Goal: Find specific page/section: Find specific page/section

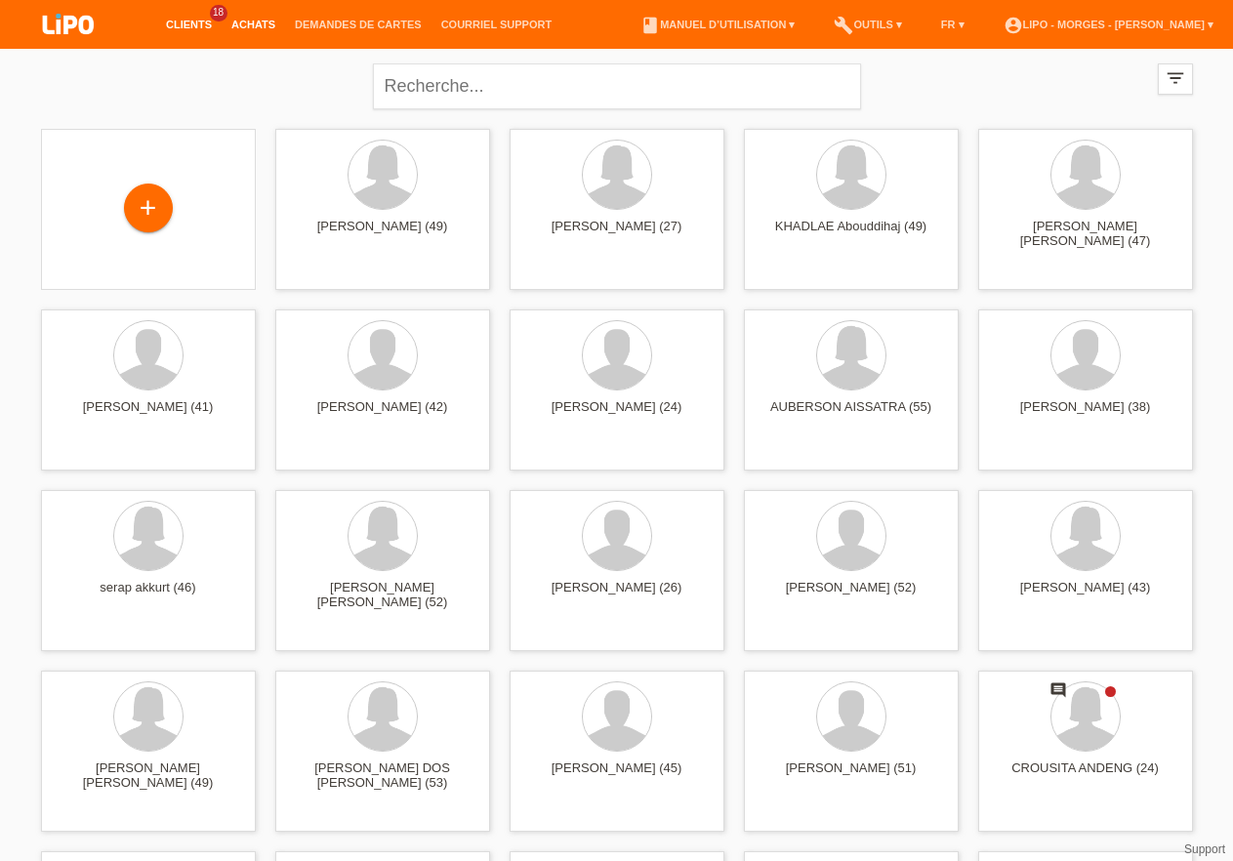
click at [251, 25] on link "Achats" at bounding box center [253, 25] width 63 height 12
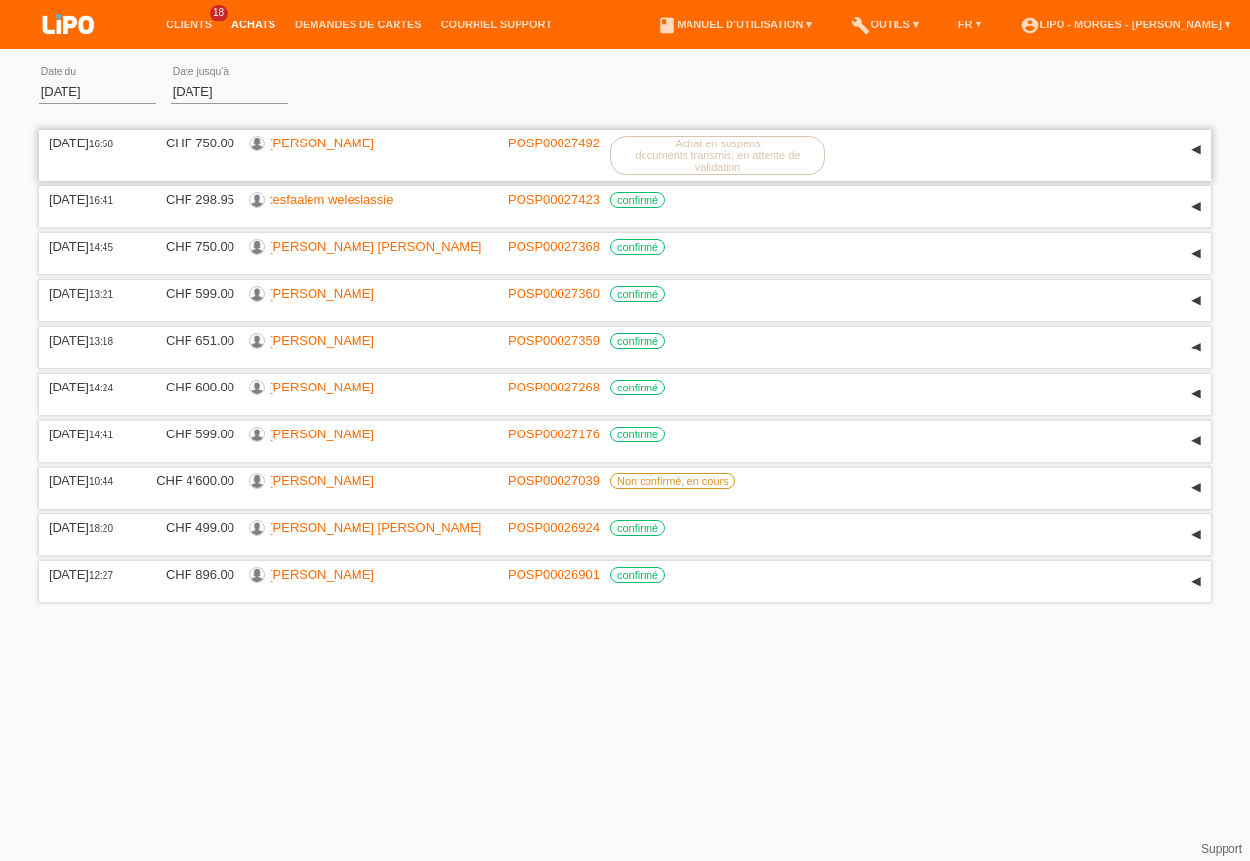
click at [735, 167] on label "Achat en suspens documents transmis, en attente de validation" at bounding box center [717, 155] width 215 height 39
click at [202, 27] on link "Clients" at bounding box center [188, 25] width 65 height 12
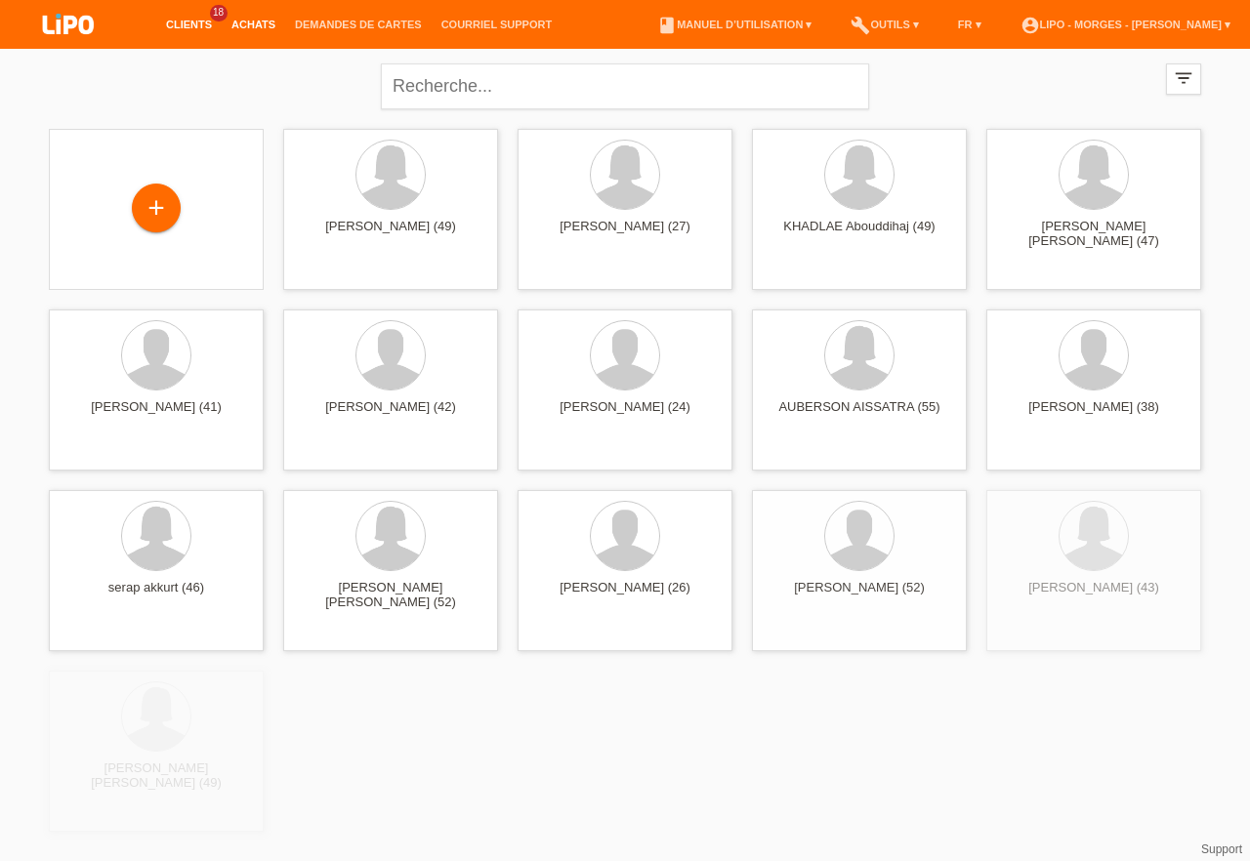
click at [253, 22] on link "Achats" at bounding box center [253, 25] width 63 height 12
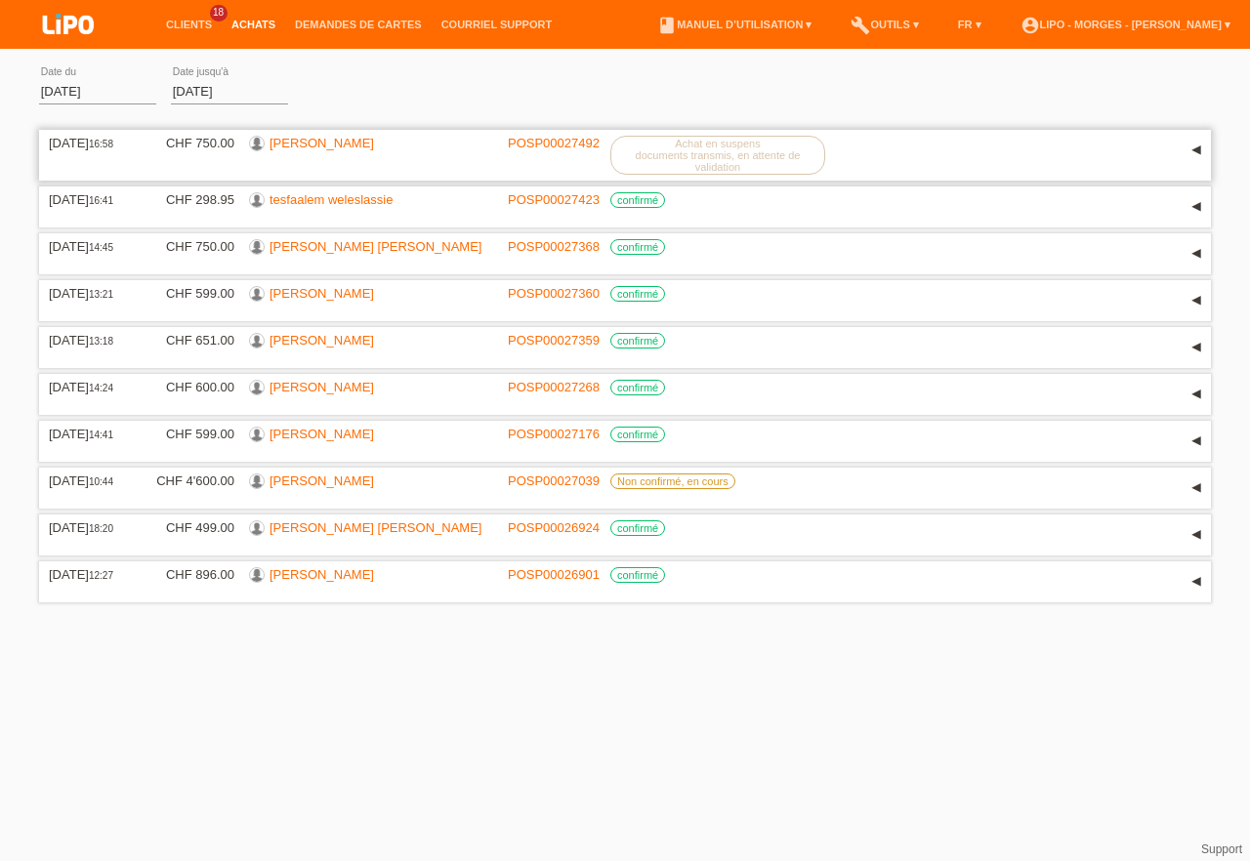
click at [315, 144] on link "BUKURIJE JAKUPI" at bounding box center [321, 143] width 104 height 15
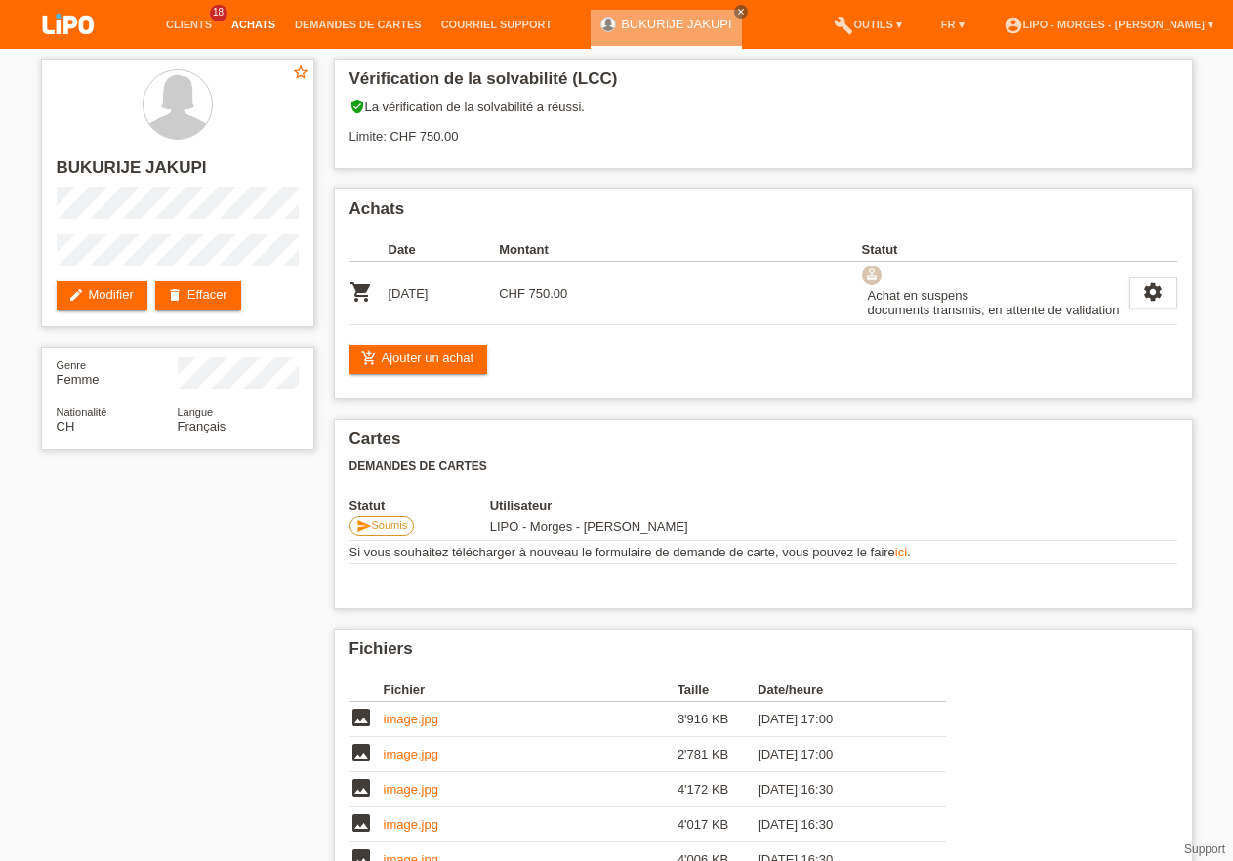
click at [260, 26] on link "Achats" at bounding box center [253, 25] width 63 height 12
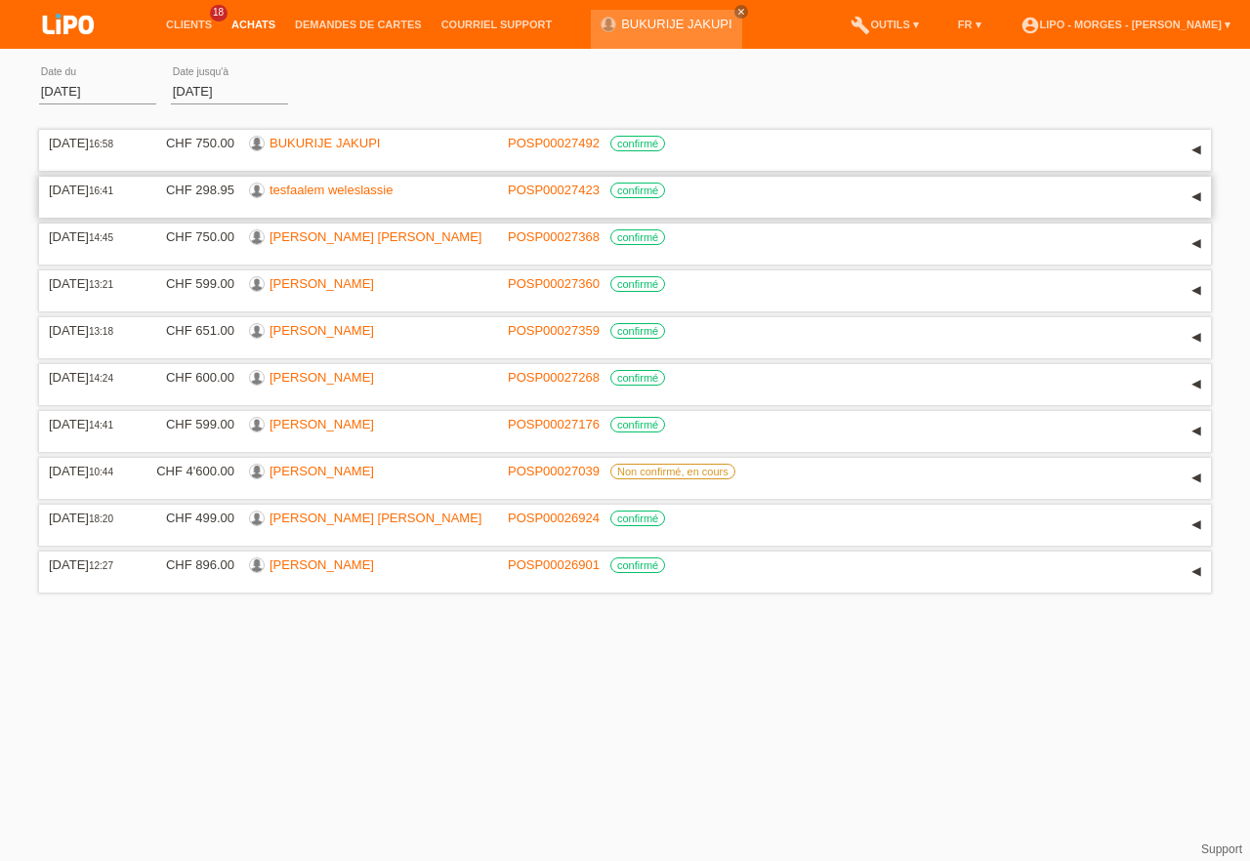
click at [314, 193] on link "tesfaalem weleslassie" at bounding box center [330, 190] width 123 height 15
click at [320, 385] on link "[PERSON_NAME]" at bounding box center [321, 377] width 104 height 15
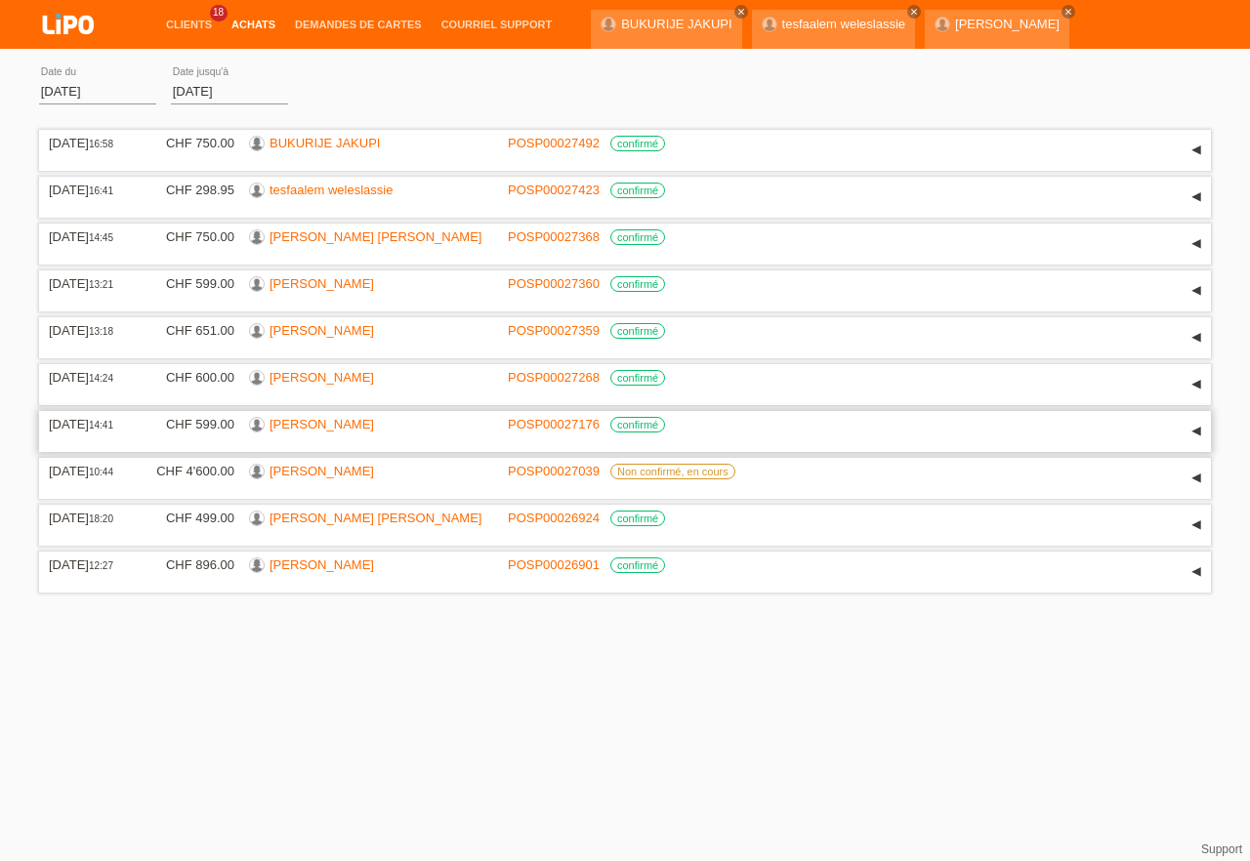
click at [320, 432] on link "[PERSON_NAME]" at bounding box center [321, 424] width 104 height 15
click at [295, 525] on link "[PERSON_NAME] [PERSON_NAME]" at bounding box center [375, 518] width 212 height 15
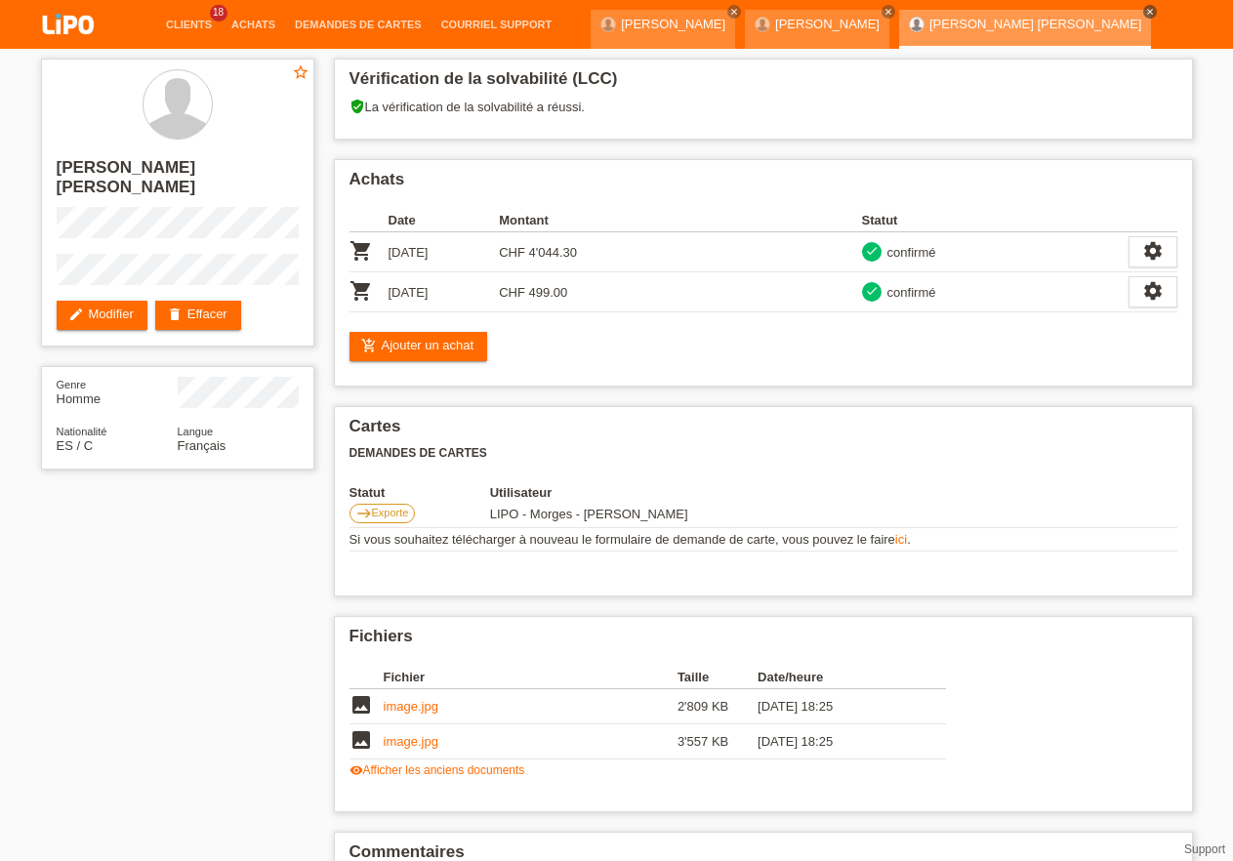
click at [1145, 10] on icon "close" at bounding box center [1150, 12] width 10 height 10
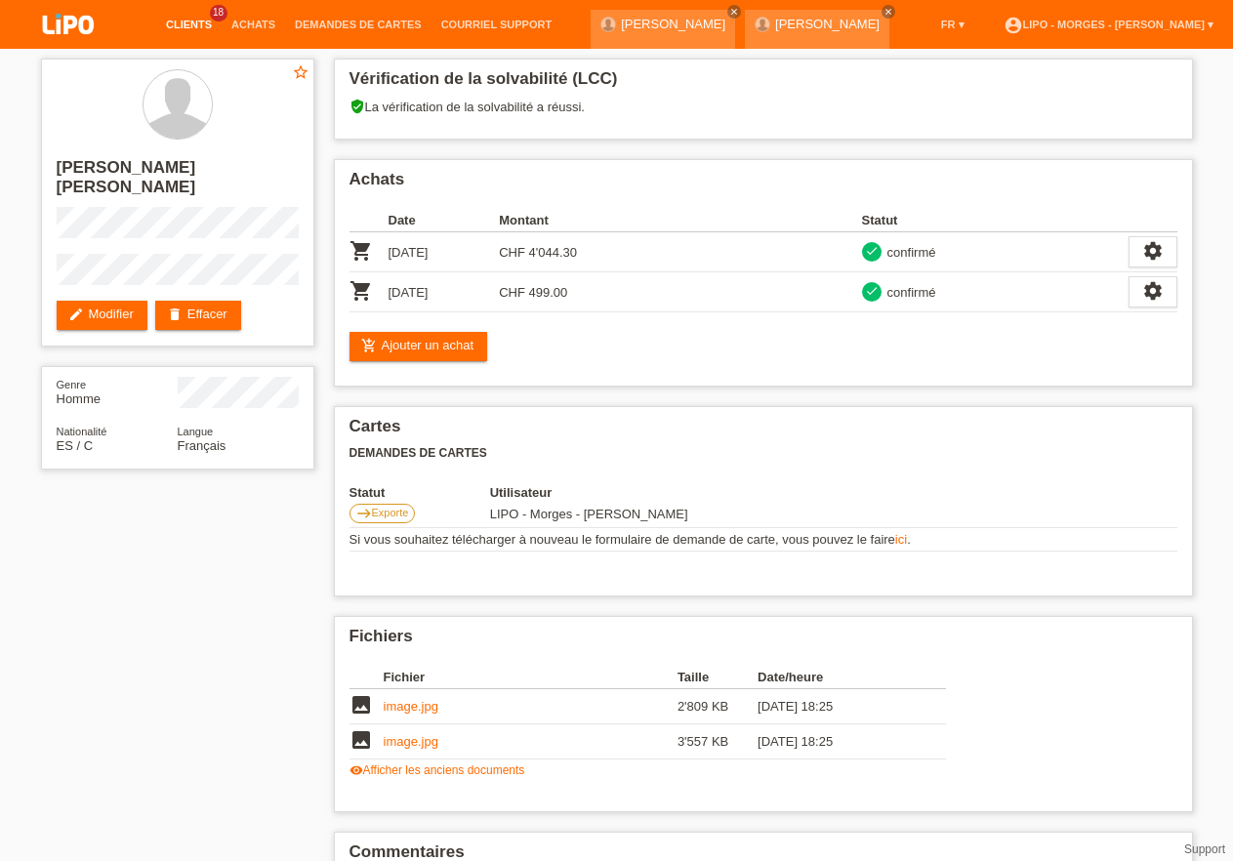
click at [187, 25] on link "Clients" at bounding box center [188, 25] width 65 height 12
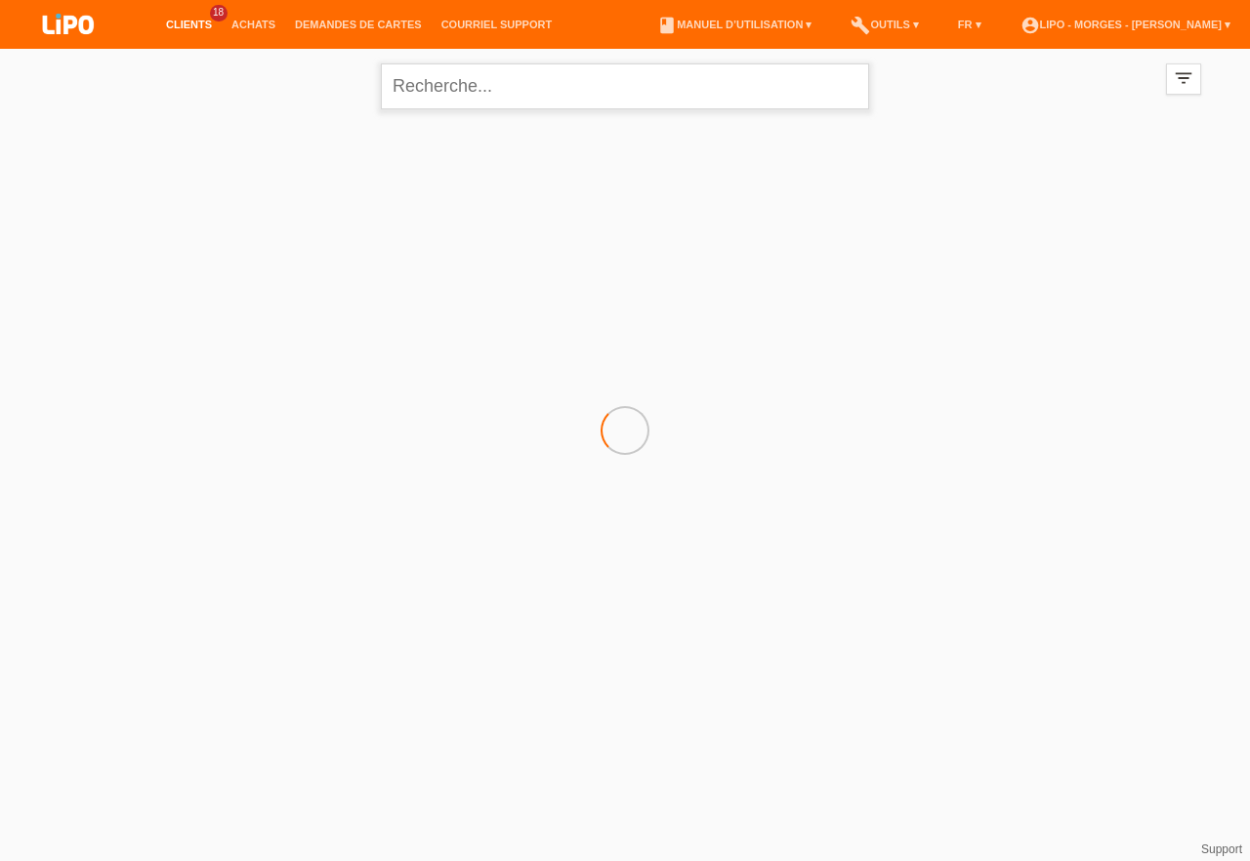
click at [437, 89] on input "text" at bounding box center [625, 86] width 488 height 46
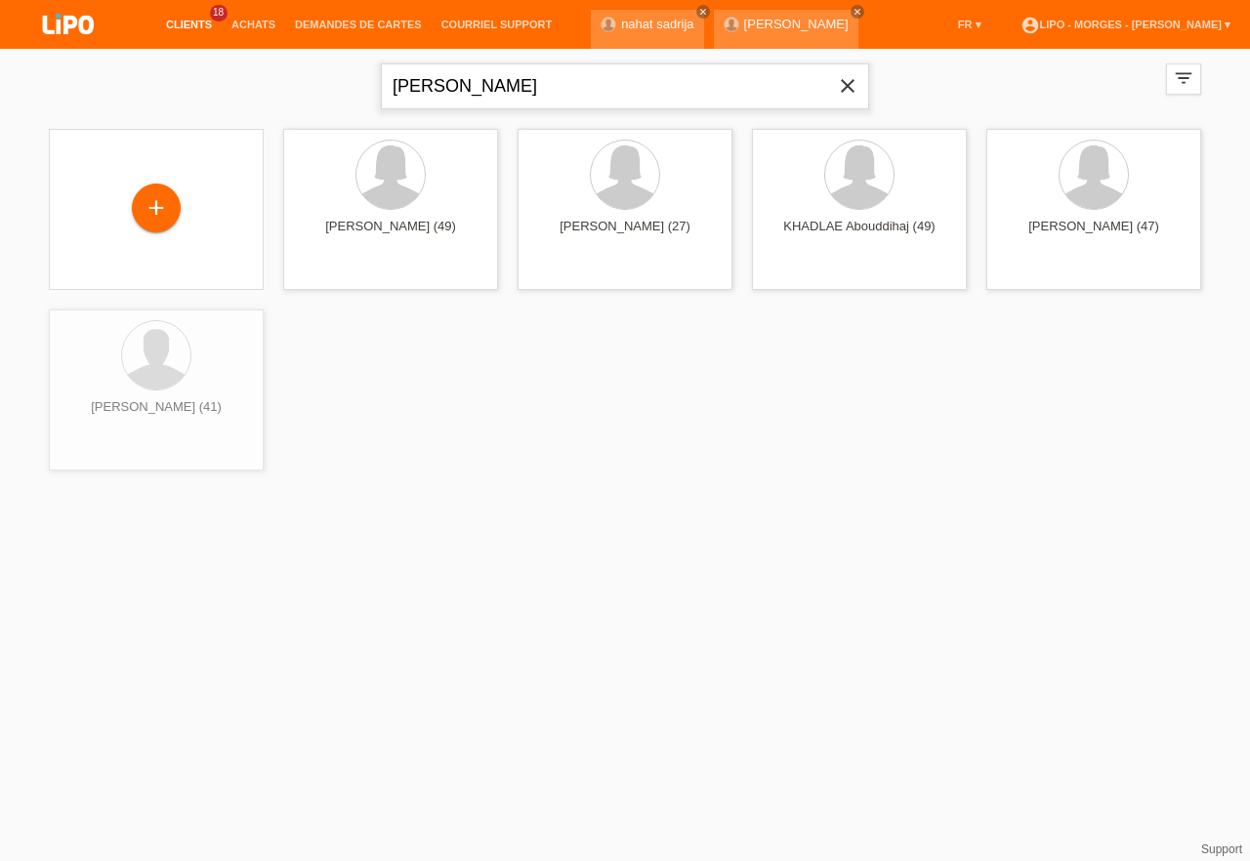
type input "[PERSON_NAME]"
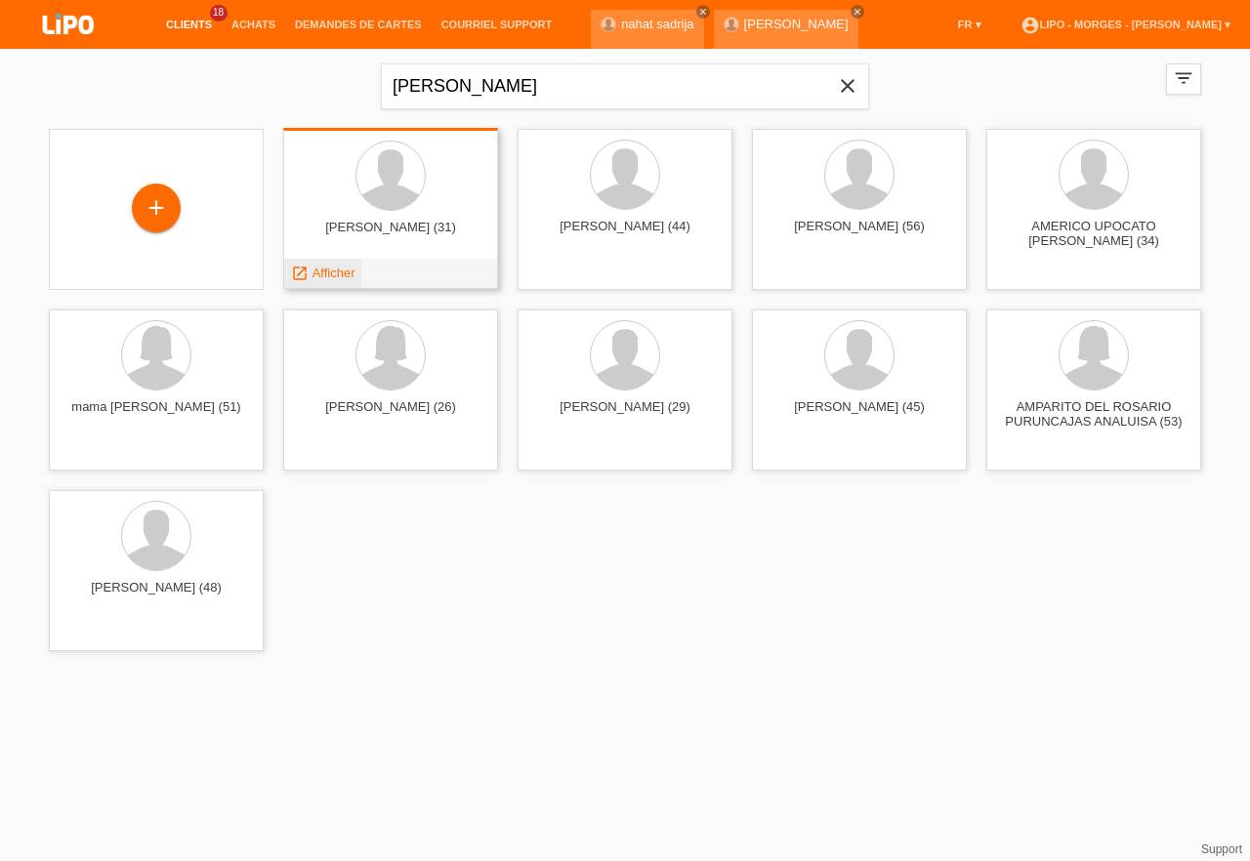
click at [328, 274] on span "Afficher" at bounding box center [333, 273] width 43 height 15
